Goal: Understand process/instructions

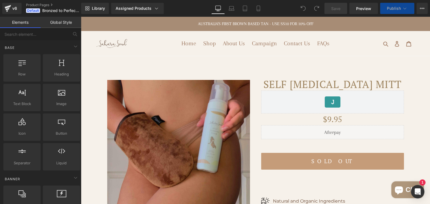
scroll to position [74, 0]
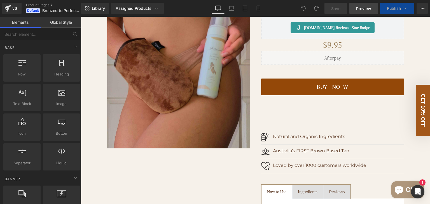
click at [368, 9] on span "Preview" at bounding box center [363, 9] width 15 height 6
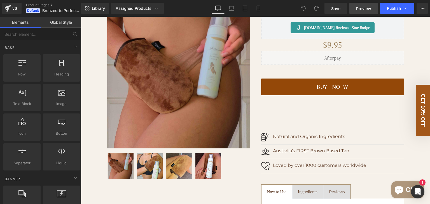
scroll to position [37, 0]
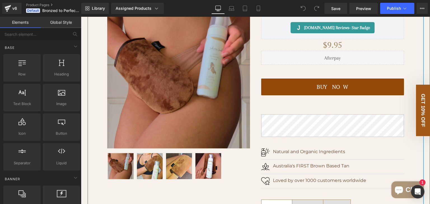
click at [210, 60] on img at bounding box center [178, 77] width 143 height 143
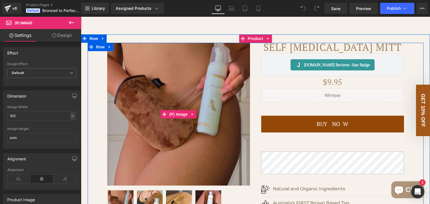
click at [152, 56] on img at bounding box center [178, 114] width 143 height 143
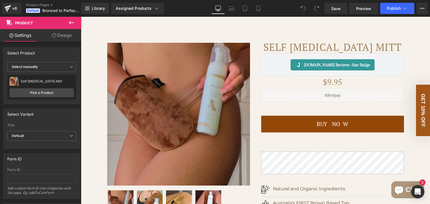
click at [56, 35] on link "Design" at bounding box center [62, 35] width 41 height 13
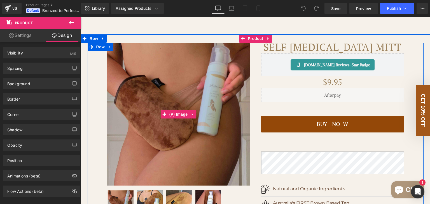
click at [156, 61] on img at bounding box center [178, 114] width 143 height 143
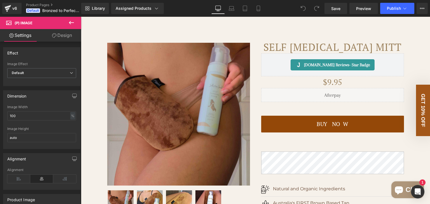
click at [62, 37] on link "Design" at bounding box center [62, 35] width 41 height 13
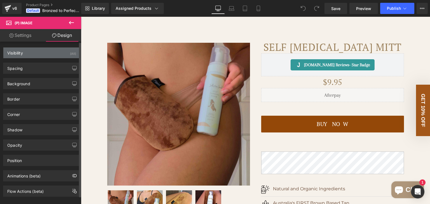
click at [53, 54] on div "Visibility (All)" at bounding box center [41, 53] width 77 height 11
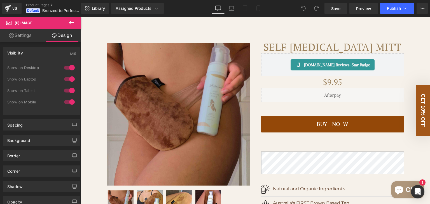
click at [148, 62] on img at bounding box center [178, 114] width 143 height 143
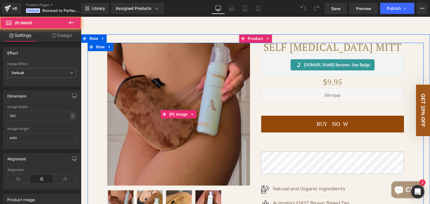
click at [155, 60] on img at bounding box center [178, 114] width 143 height 143
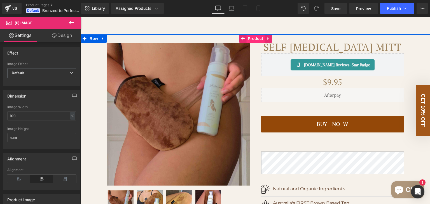
click at [246, 43] on span "Product" at bounding box center [255, 38] width 18 height 8
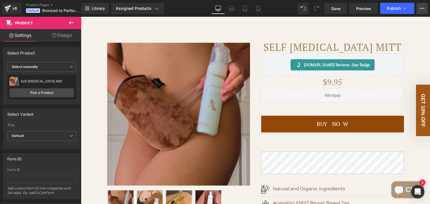
click at [419, 10] on button "View Live Page View with current Template Save Template to Library Schedule Pub…" at bounding box center [422, 8] width 11 height 11
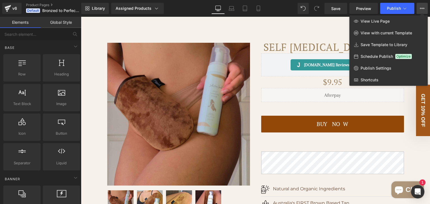
click at [213, 32] on div at bounding box center [255, 111] width 349 height 188
